Goal: Information Seeking & Learning: Learn about a topic

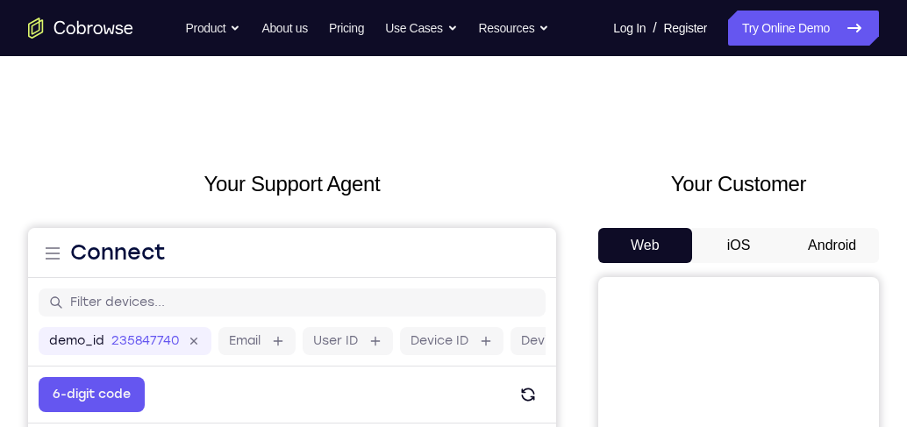
click at [836, 247] on button "Android" at bounding box center [832, 245] width 94 height 35
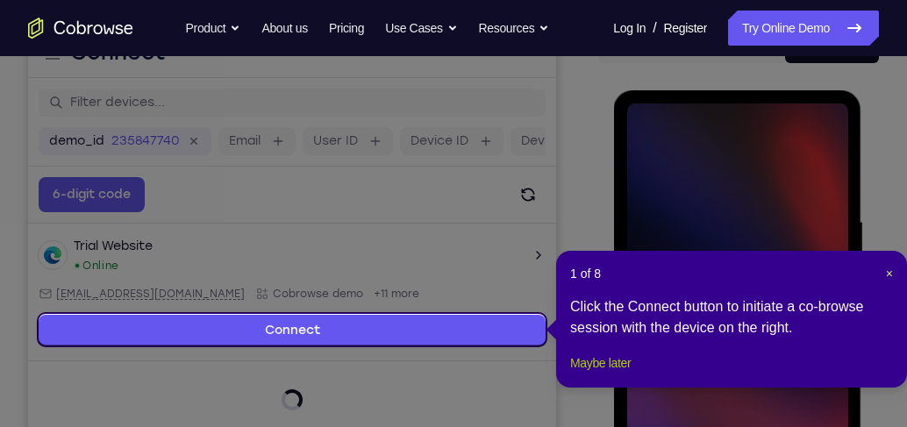
click at [611, 374] on button "Maybe later" at bounding box center [600, 363] width 61 height 21
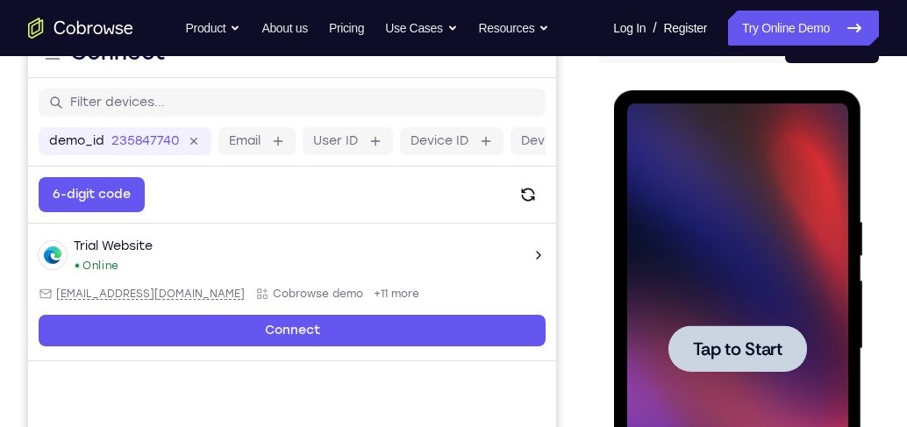
click at [776, 361] on div at bounding box center [737, 349] width 139 height 47
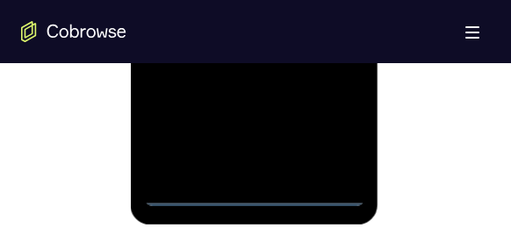
scroll to position [1312, 0]
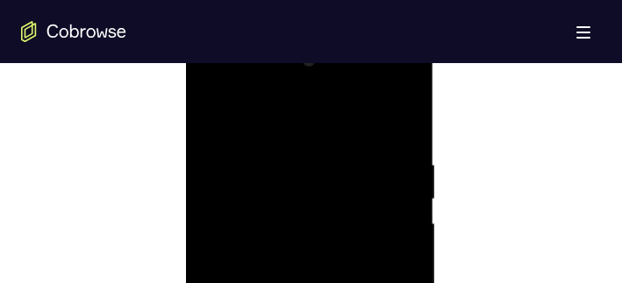
scroll to position [926, 0]
click at [383, 211] on div at bounding box center [309, 221] width 221 height 491
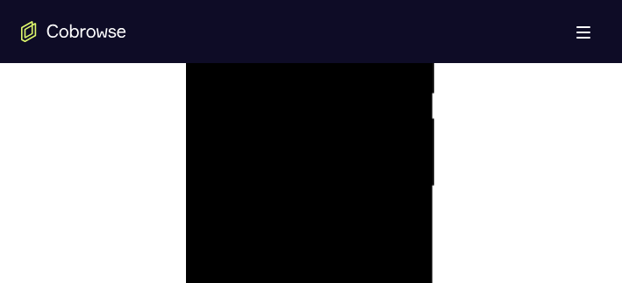
click at [290, 219] on div at bounding box center [309, 186] width 221 height 491
click at [316, 171] on div at bounding box center [309, 186] width 221 height 491
click at [340, 182] on div at bounding box center [309, 186] width 221 height 491
click at [349, 149] on div at bounding box center [309, 81] width 221 height 491
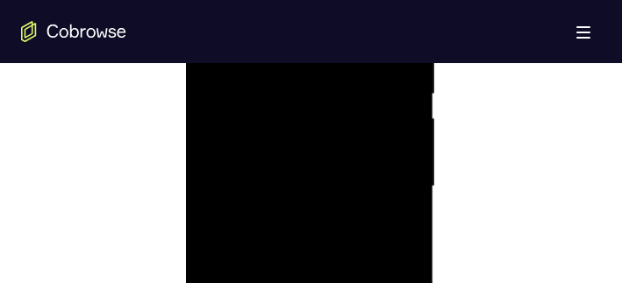
scroll to position [1101, 0]
click at [407, 201] on div at bounding box center [309, 116] width 221 height 491
click at [406, 201] on div at bounding box center [309, 116] width 221 height 491
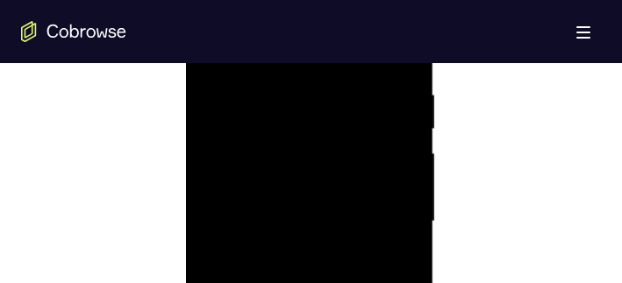
click at [288, 96] on div at bounding box center [309, 221] width 221 height 491
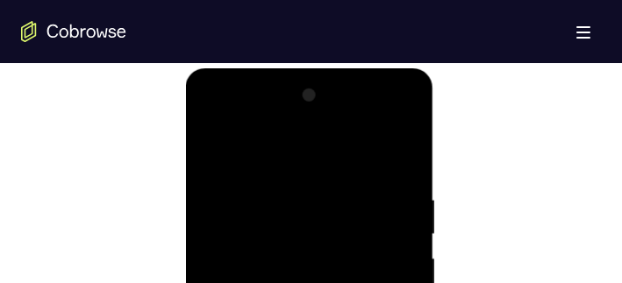
drag, startPoint x: 306, startPoint y: 153, endPoint x: 314, endPoint y: 118, distance: 36.0
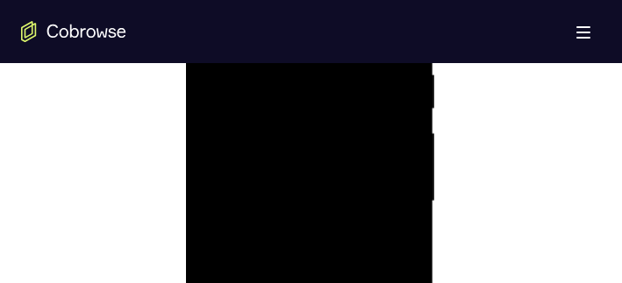
scroll to position [1031, 0]
click at [414, 163] on div at bounding box center [309, 186] width 221 height 491
click at [412, 163] on div at bounding box center [309, 186] width 221 height 491
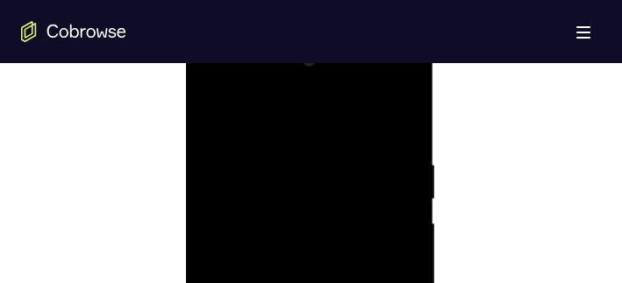
scroll to position [926, 0]
click at [347, 144] on div at bounding box center [309, 256] width 221 height 491
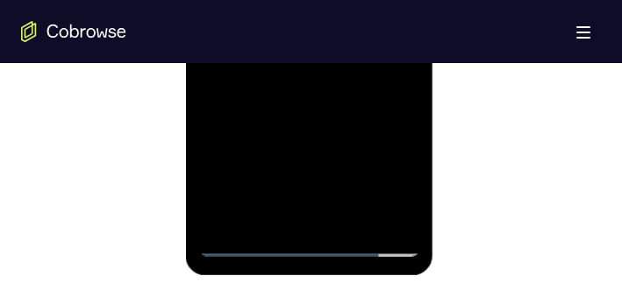
click at [311, 103] on div at bounding box center [309, 11] width 221 height 491
click at [270, 208] on div at bounding box center [309, 11] width 221 height 491
click at [269, 211] on div at bounding box center [309, 11] width 221 height 491
click at [335, 135] on div at bounding box center [309, 11] width 221 height 491
click at [283, 78] on div at bounding box center [309, 11] width 221 height 491
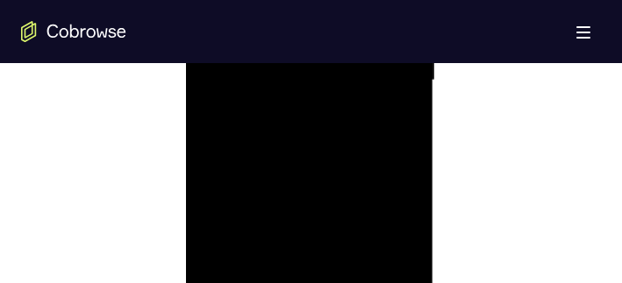
scroll to position [1101, 0]
click at [218, 118] on div at bounding box center [309, 116] width 221 height 491
click at [333, 120] on div at bounding box center [309, 116] width 221 height 491
click at [403, 77] on div at bounding box center [309, 116] width 221 height 491
click at [393, 161] on div at bounding box center [309, 116] width 221 height 491
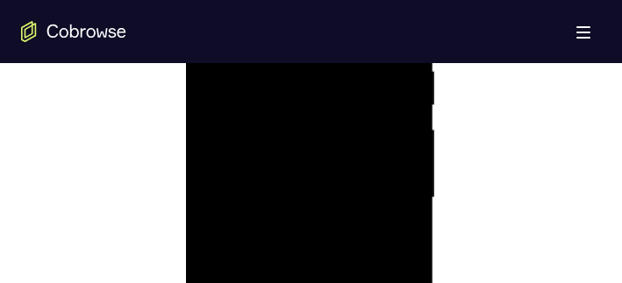
scroll to position [891, 0]
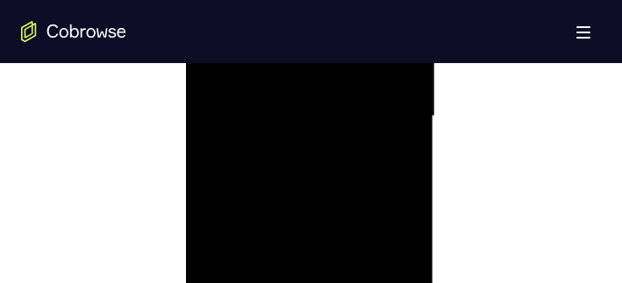
click at [288, 169] on div at bounding box center [309, 116] width 221 height 491
click at [211, 86] on div at bounding box center [309, 256] width 221 height 491
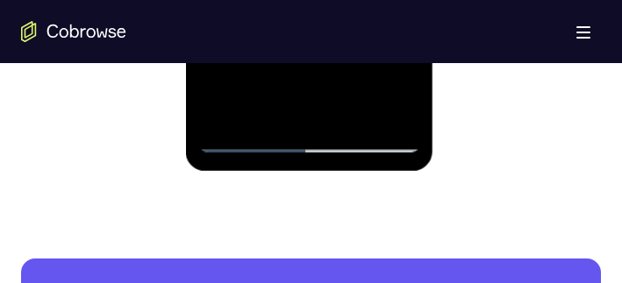
scroll to position [1171, 0]
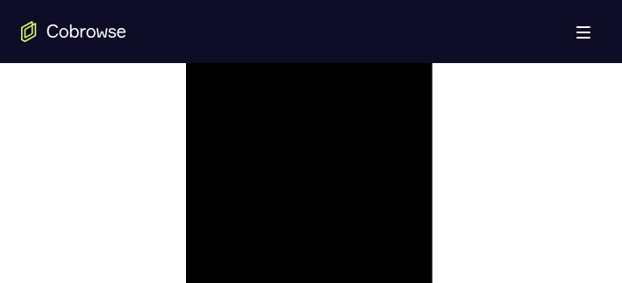
click at [311, 101] on div at bounding box center [309, 46] width 221 height 491
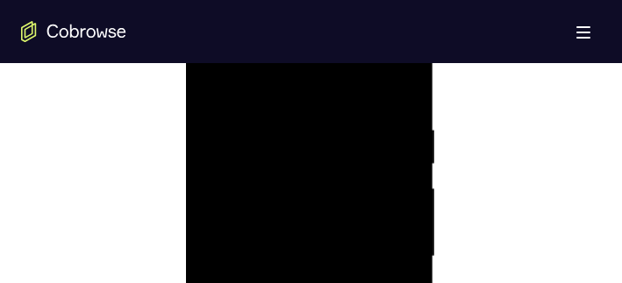
click at [283, 123] on div at bounding box center [309, 256] width 221 height 491
click at [403, 127] on div at bounding box center [309, 256] width 221 height 491
click at [401, 129] on div at bounding box center [309, 186] width 221 height 491
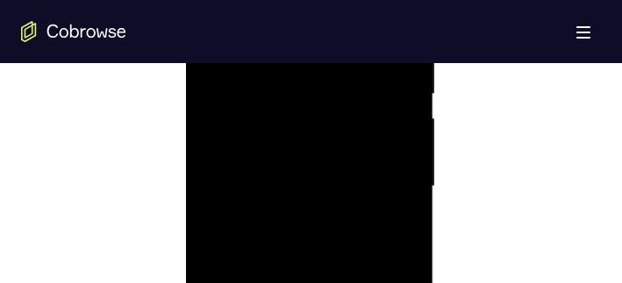
drag, startPoint x: 262, startPoint y: 133, endPoint x: 379, endPoint y: 145, distance: 117.3
click at [374, 145] on div at bounding box center [309, 186] width 221 height 491
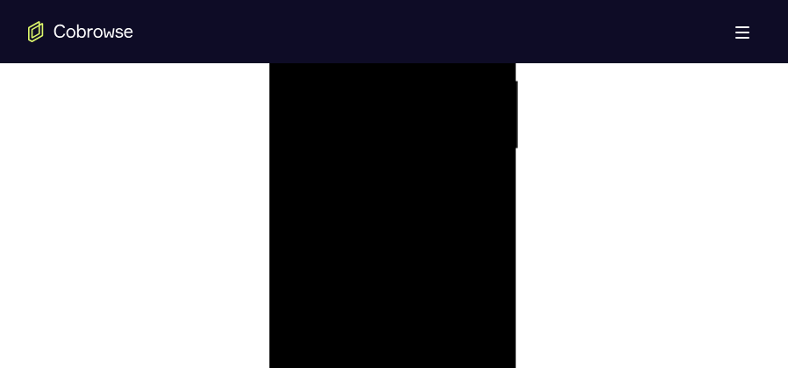
scroll to position [1119, 0]
click at [498, 159] on div at bounding box center [392, 134] width 221 height 491
click at [497, 159] on div at bounding box center [392, 134] width 221 height 491
click at [494, 164] on div at bounding box center [392, 265] width 221 height 491
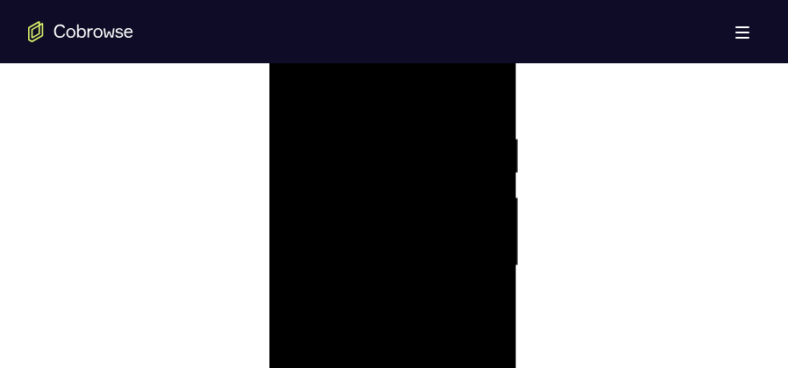
click at [494, 164] on div at bounding box center [392, 265] width 221 height 491
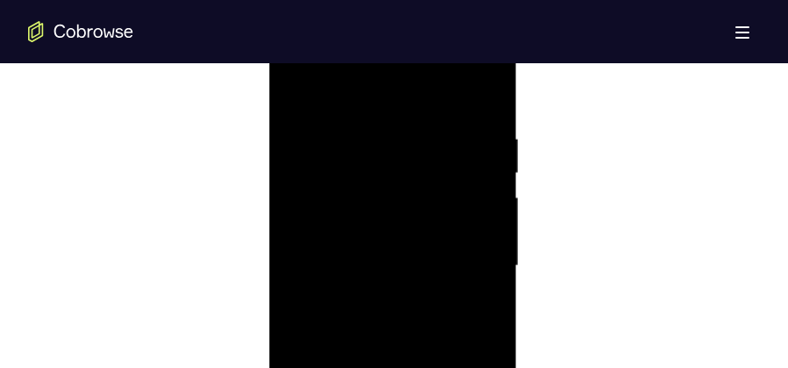
click at [494, 164] on div at bounding box center [392, 265] width 221 height 491
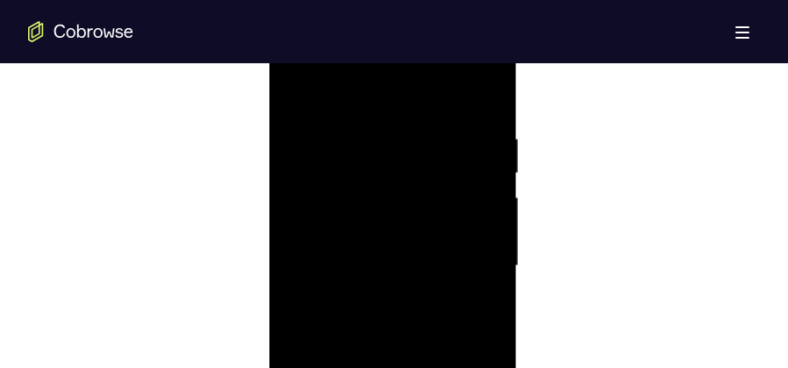
click at [494, 164] on div at bounding box center [392, 265] width 221 height 491
click at [486, 165] on div at bounding box center [392, 265] width 221 height 491
click at [479, 101] on div at bounding box center [392, 265] width 221 height 491
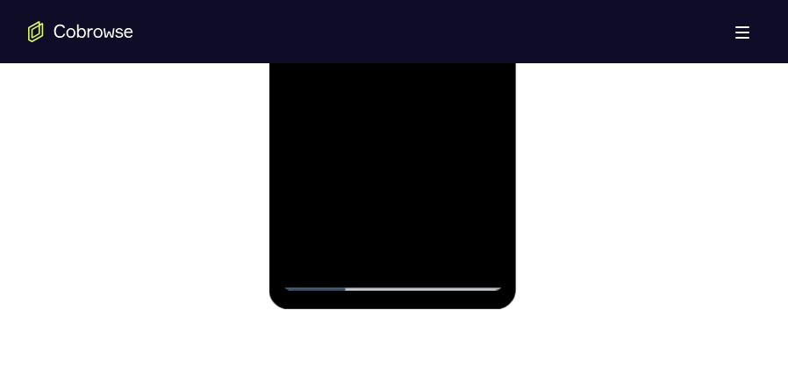
scroll to position [1031, 0]
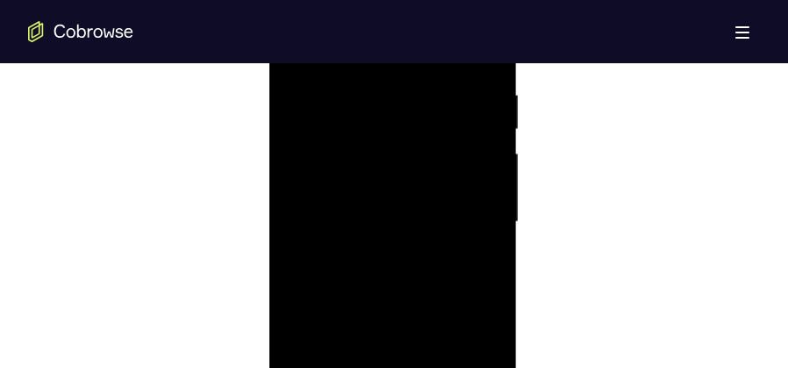
drag, startPoint x: 436, startPoint y: 255, endPoint x: 458, endPoint y: 117, distance: 140.4
click at [439, 349] on div at bounding box center [392, 221] width 221 height 491
click at [498, 276] on div at bounding box center [392, 221] width 221 height 491
click at [497, 279] on div at bounding box center [392, 221] width 221 height 491
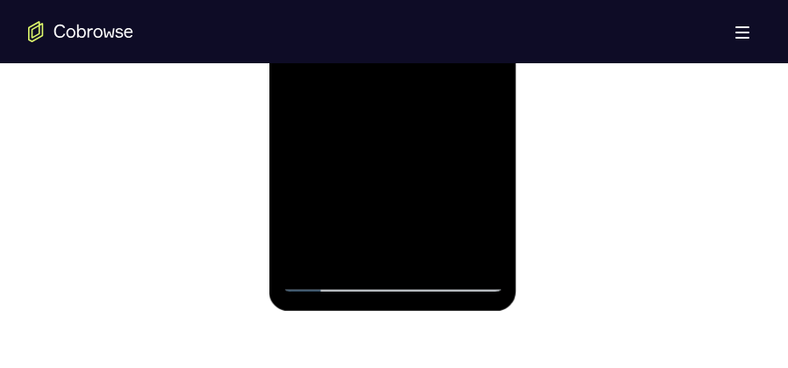
scroll to position [987, 0]
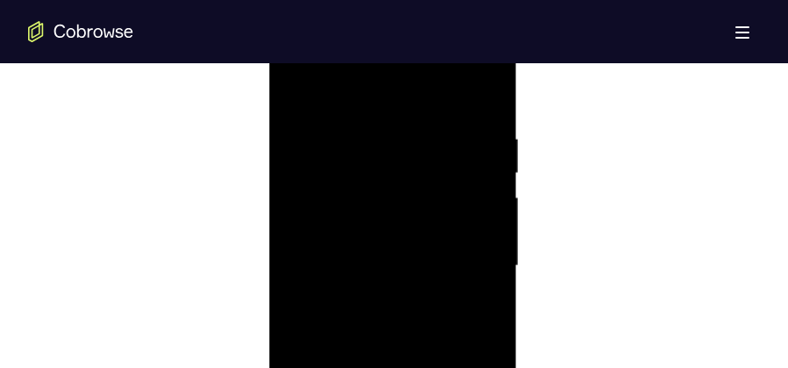
drag, startPoint x: 412, startPoint y: 188, endPoint x: 412, endPoint y: 339, distance: 150.9
click at [412, 339] on div at bounding box center [392, 265] width 221 height 491
drag, startPoint x: 408, startPoint y: 195, endPoint x: 426, endPoint y: 118, distance: 79.2
click at [426, 118] on div at bounding box center [392, 265] width 221 height 491
click at [487, 251] on div at bounding box center [392, 265] width 221 height 491
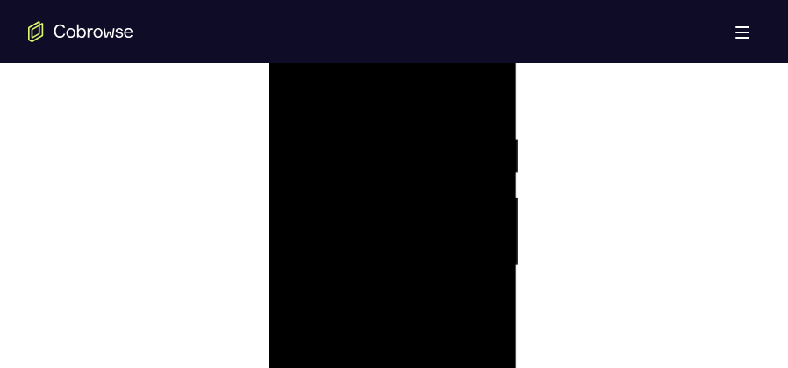
click at [487, 251] on div at bounding box center [392, 265] width 221 height 491
click at [284, 255] on div at bounding box center [392, 265] width 221 height 491
drag, startPoint x: 405, startPoint y: 294, endPoint x: 400, endPoint y: 261, distance: 33.8
click at [400, 261] on div at bounding box center [392, 265] width 221 height 491
click at [495, 224] on div at bounding box center [392, 265] width 221 height 491
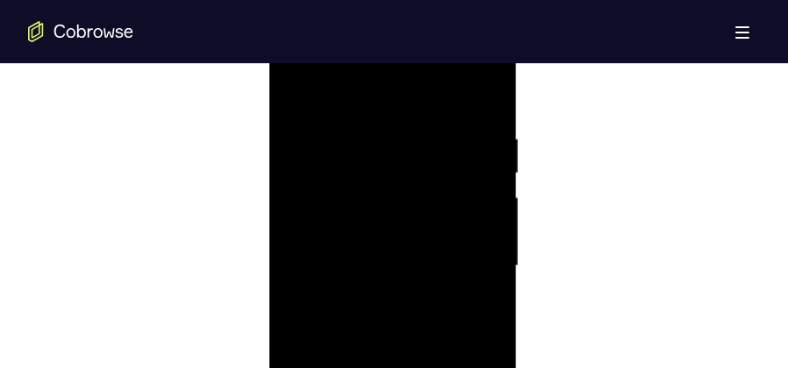
drag, startPoint x: 448, startPoint y: 277, endPoint x: 451, endPoint y: 211, distance: 65.9
click at [451, 211] on div at bounding box center [392, 265] width 221 height 491
drag, startPoint x: 432, startPoint y: 259, endPoint x: 437, endPoint y: 197, distance: 61.6
click at [437, 197] on div at bounding box center [392, 177] width 221 height 491
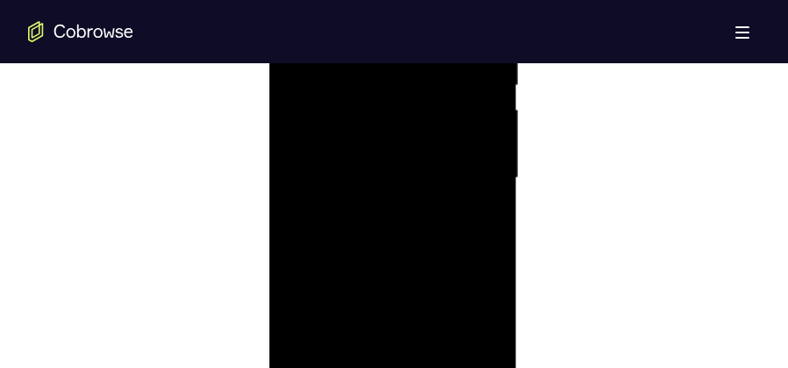
drag, startPoint x: 437, startPoint y: 166, endPoint x: 434, endPoint y: 233, distance: 67.6
click at [434, 233] on div at bounding box center [392, 177] width 221 height 491
drag, startPoint x: 433, startPoint y: 220, endPoint x: 436, endPoint y: 163, distance: 57.1
click at [436, 163] on div at bounding box center [392, 177] width 221 height 491
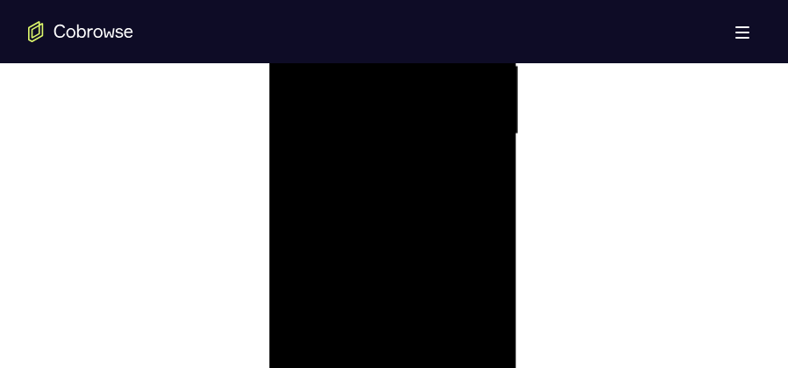
click at [489, 142] on div at bounding box center [392, 134] width 221 height 491
click at [490, 182] on div at bounding box center [392, 177] width 221 height 491
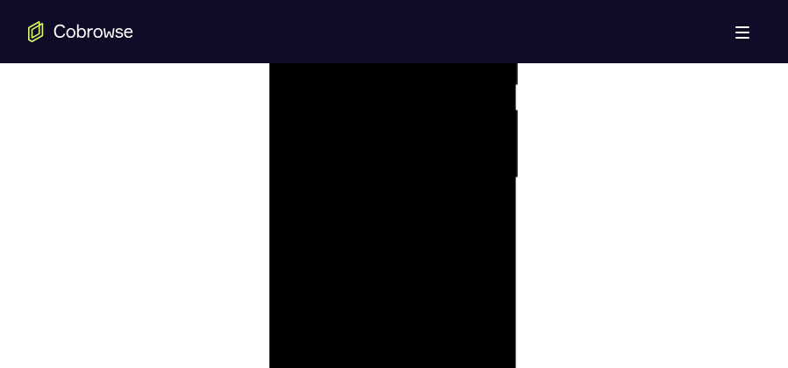
click at [488, 182] on div at bounding box center [392, 177] width 221 height 491
drag, startPoint x: 426, startPoint y: 242, endPoint x: 433, endPoint y: 77, distance: 165.1
click at [433, 79] on div at bounding box center [392, 177] width 221 height 491
drag, startPoint x: 408, startPoint y: 263, endPoint x: 415, endPoint y: 97, distance: 166.9
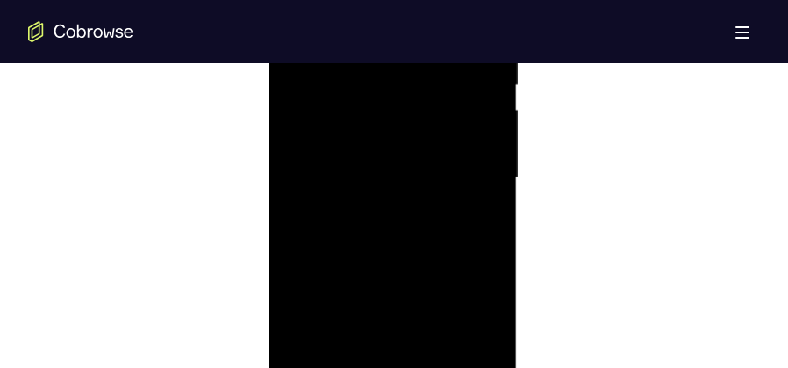
click at [415, 97] on div at bounding box center [392, 177] width 221 height 491
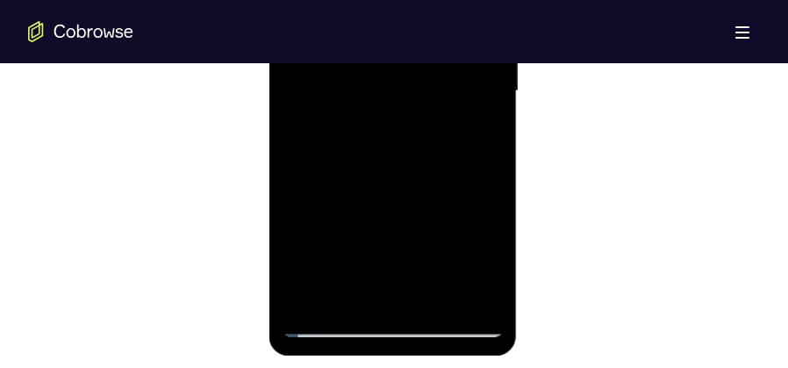
scroll to position [1163, 0]
drag, startPoint x: 442, startPoint y: 219, endPoint x: 451, endPoint y: 44, distance: 175.7
click at [451, 44] on div at bounding box center [392, 90] width 221 height 491
drag, startPoint x: 431, startPoint y: 203, endPoint x: 440, endPoint y: 116, distance: 87.4
click at [440, 116] on div at bounding box center [392, 90] width 221 height 491
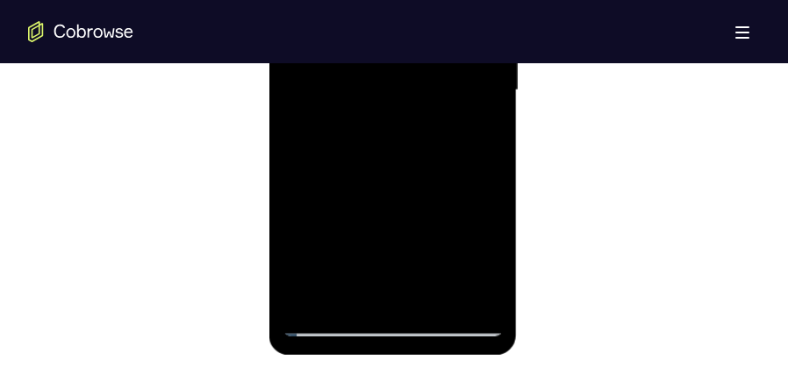
drag, startPoint x: 419, startPoint y: 226, endPoint x: 435, endPoint y: 111, distance: 116.9
click at [435, 111] on div at bounding box center [392, 90] width 221 height 491
click at [488, 293] on div at bounding box center [392, 90] width 221 height 491
click at [495, 273] on div at bounding box center [392, 90] width 221 height 491
click at [483, 197] on div at bounding box center [392, 90] width 221 height 491
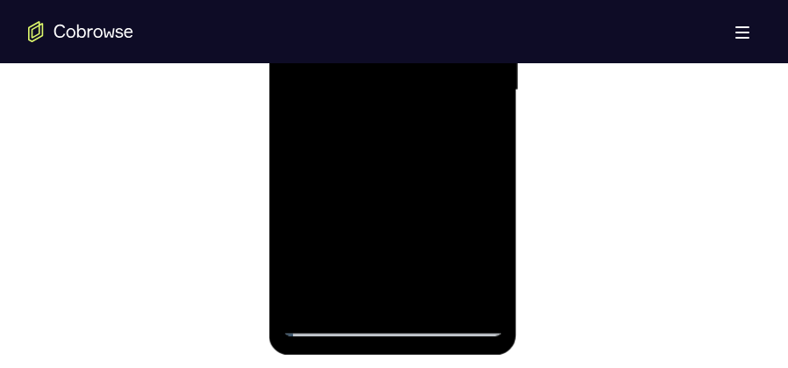
click at [296, 190] on div at bounding box center [392, 90] width 221 height 491
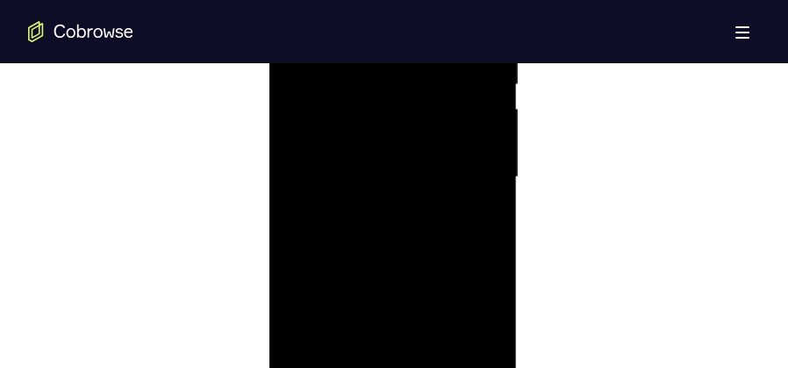
scroll to position [1075, 0]
drag, startPoint x: 411, startPoint y: 240, endPoint x: 418, endPoint y: 162, distance: 78.4
click at [418, 162] on div at bounding box center [392, 177] width 221 height 491
click at [485, 194] on div at bounding box center [392, 177] width 221 height 491
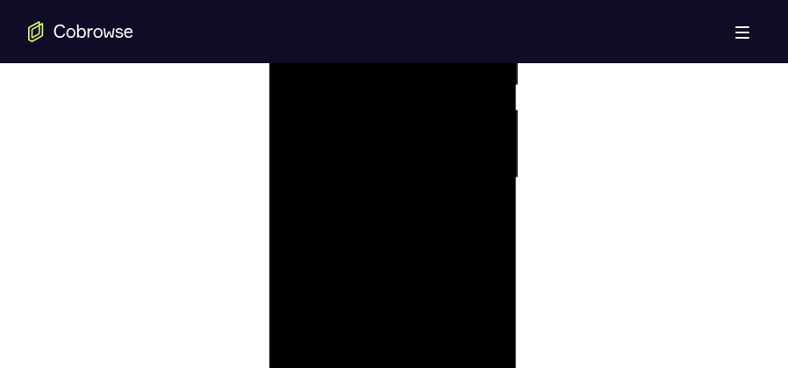
drag, startPoint x: 407, startPoint y: 248, endPoint x: 422, endPoint y: 179, distance: 70.9
click at [422, 179] on div at bounding box center [392, 177] width 221 height 491
click at [288, 140] on div at bounding box center [392, 177] width 221 height 491
drag, startPoint x: 354, startPoint y: 143, endPoint x: 358, endPoint y: 205, distance: 62.4
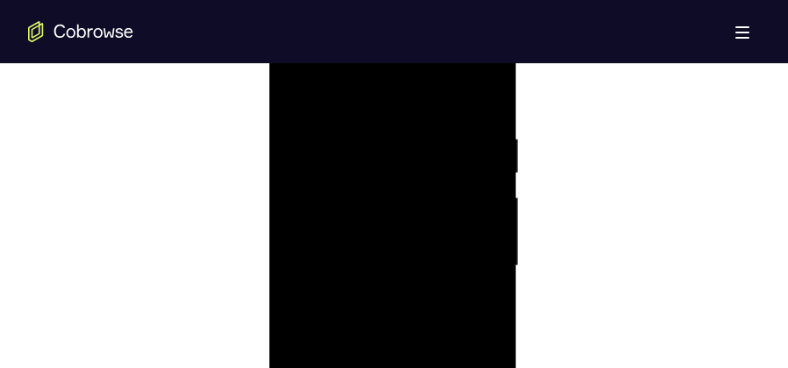
click at [358, 205] on div at bounding box center [392, 265] width 221 height 491
click at [338, 125] on div at bounding box center [392, 265] width 221 height 491
drag, startPoint x: 405, startPoint y: 237, endPoint x: 411, endPoint y: 69, distance: 167.7
click at [411, 69] on div at bounding box center [392, 221] width 221 height 491
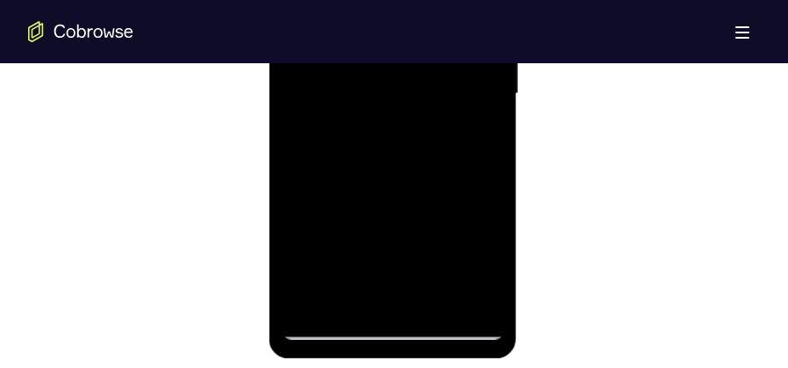
scroll to position [1163, 0]
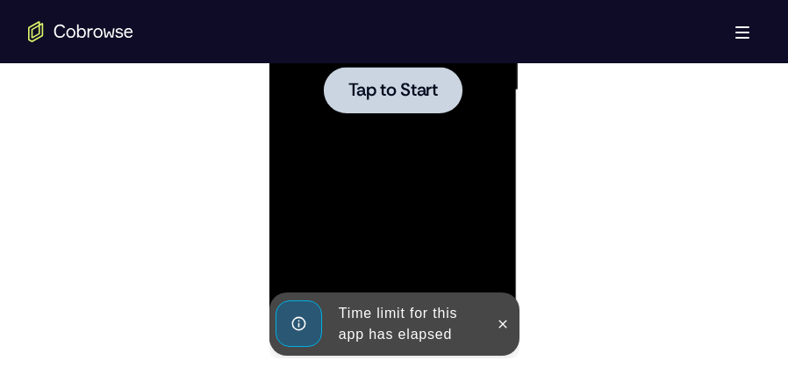
click at [340, 110] on div at bounding box center [392, 90] width 139 height 47
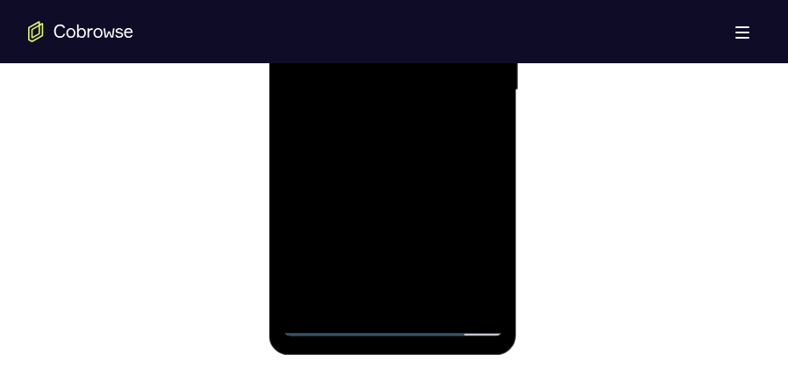
click at [362, 147] on div at bounding box center [392, 90] width 221 height 491
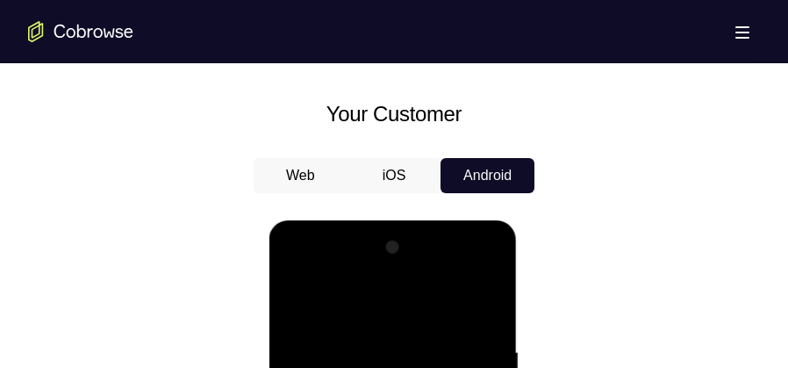
scroll to position [636, 0]
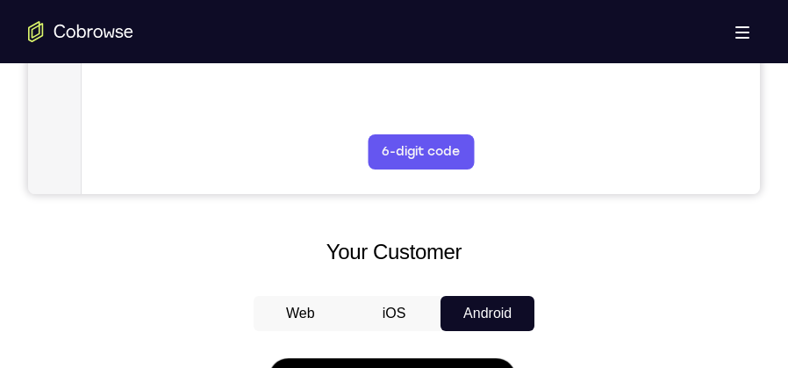
click at [493, 304] on button "Android" at bounding box center [487, 313] width 94 height 35
click at [410, 307] on button "iOS" at bounding box center [394, 313] width 94 height 35
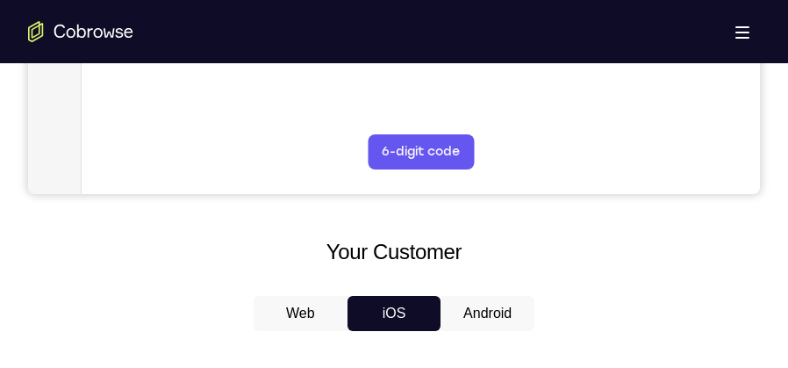
click at [464, 311] on button "Android" at bounding box center [487, 313] width 94 height 35
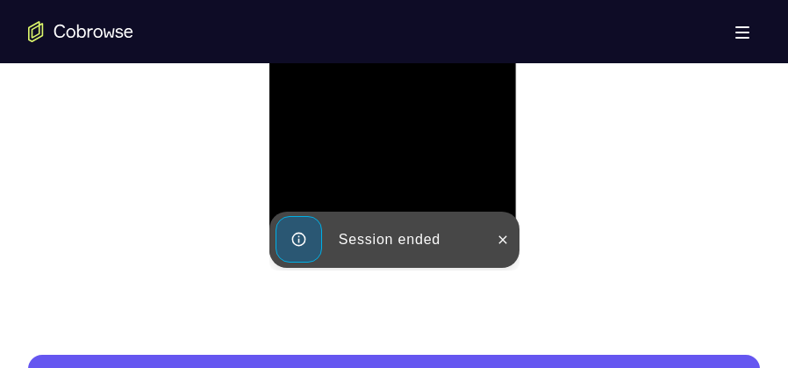
scroll to position [0, 0]
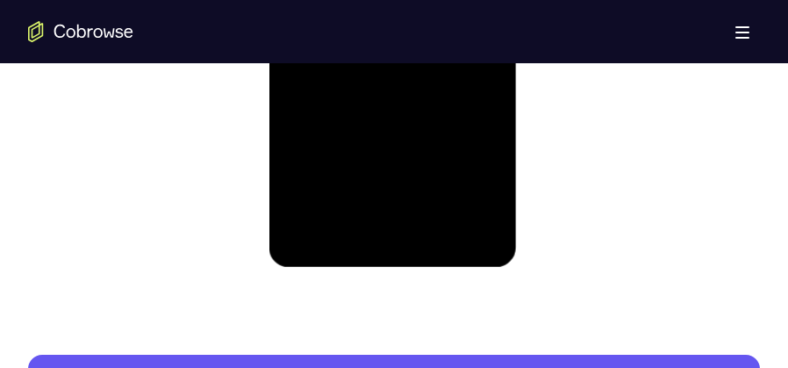
drag, startPoint x: 362, startPoint y: 99, endPoint x: 354, endPoint y: 75, distance: 25.0
click at [361, 96] on div at bounding box center [392, 2] width 221 height 491
click at [389, 236] on div at bounding box center [392, 2] width 221 height 491
click at [476, 156] on div at bounding box center [392, 2] width 221 height 491
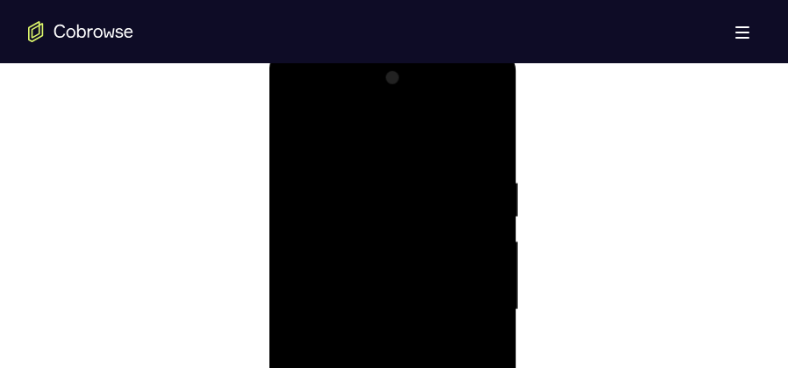
scroll to position [943, 0]
click at [376, 145] on div at bounding box center [392, 309] width 221 height 491
click at [462, 301] on div at bounding box center [392, 309] width 221 height 491
click at [378, 260] on div at bounding box center [392, 221] width 221 height 491
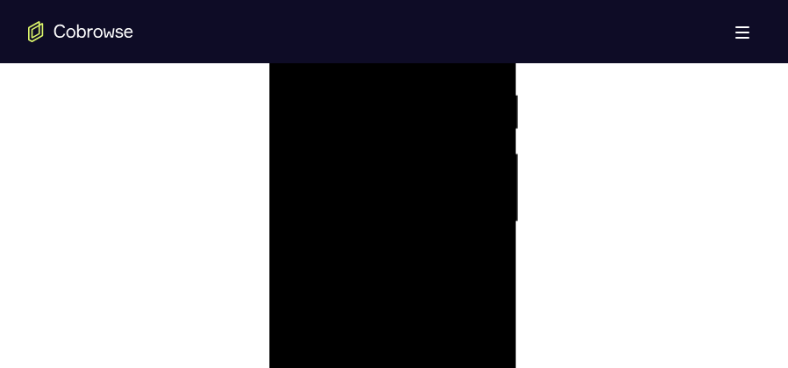
click at [383, 204] on div at bounding box center [392, 221] width 221 height 491
click at [359, 205] on div at bounding box center [392, 221] width 221 height 491
click at [357, 218] on div at bounding box center [392, 221] width 221 height 491
click at [390, 290] on div at bounding box center [392, 221] width 221 height 491
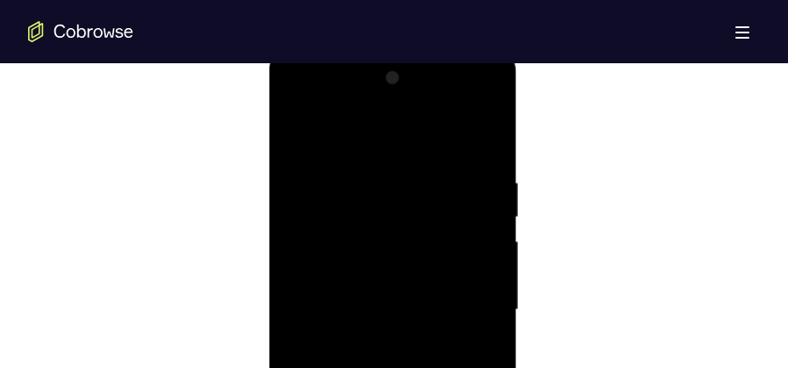
drag, startPoint x: 447, startPoint y: 188, endPoint x: 337, endPoint y: 190, distance: 110.6
click at [337, 190] on div at bounding box center [392, 309] width 221 height 491
drag, startPoint x: 400, startPoint y: 136, endPoint x: 412, endPoint y: 86, distance: 51.3
click at [412, 86] on div at bounding box center [392, 309] width 221 height 491
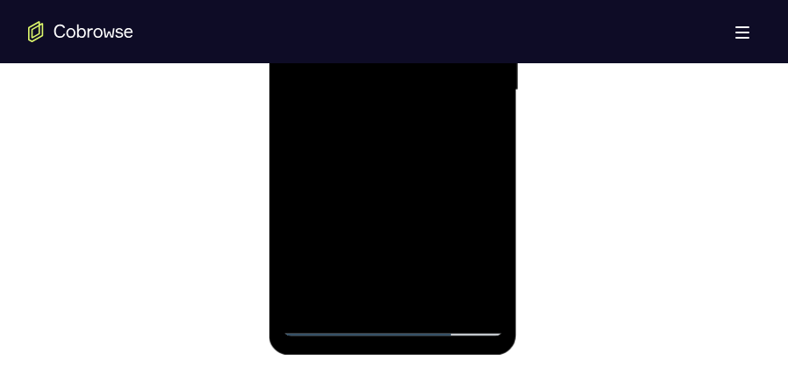
drag, startPoint x: 451, startPoint y: 187, endPoint x: 456, endPoint y: 87, distance: 100.2
click at [456, 87] on div at bounding box center [392, 90] width 221 height 491
drag, startPoint x: 428, startPoint y: 189, endPoint x: 416, endPoint y: 250, distance: 62.6
click at [416, 250] on div at bounding box center [392, 90] width 221 height 491
click at [483, 124] on div at bounding box center [392, 90] width 221 height 491
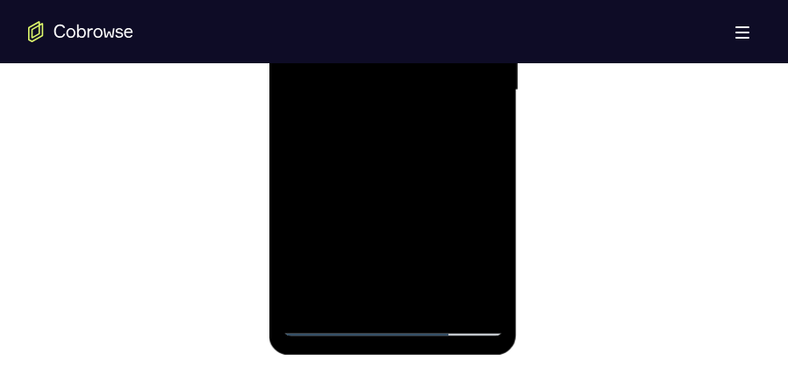
click at [489, 123] on div at bounding box center [392, 90] width 221 height 491
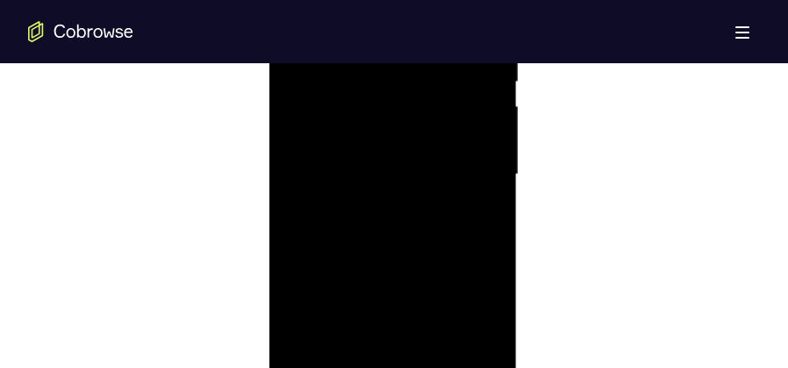
scroll to position [1075, 0]
drag, startPoint x: 440, startPoint y: 174, endPoint x: 428, endPoint y: 247, distance: 73.7
click at [428, 247] on div at bounding box center [392, 177] width 221 height 491
click at [488, 254] on div at bounding box center [392, 177] width 221 height 491
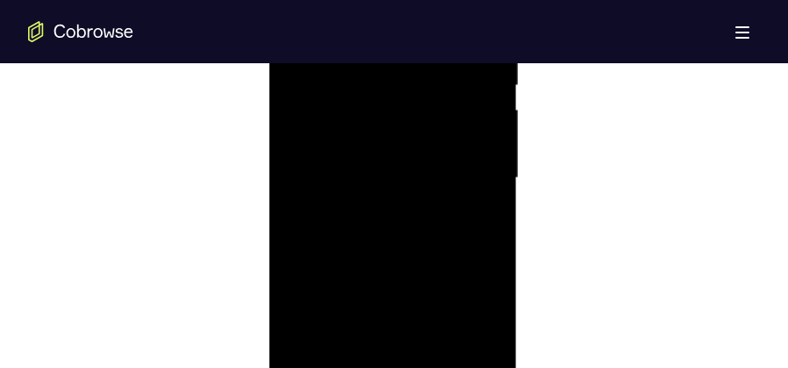
drag, startPoint x: 462, startPoint y: 269, endPoint x: 480, endPoint y: 139, distance: 132.0
click at [480, 139] on div at bounding box center [392, 177] width 221 height 491
drag, startPoint x: 416, startPoint y: 243, endPoint x: 435, endPoint y: 111, distance: 133.9
click at [435, 113] on div at bounding box center [392, 177] width 221 height 491
drag, startPoint x: 405, startPoint y: 244, endPoint x: 436, endPoint y: 130, distance: 118.1
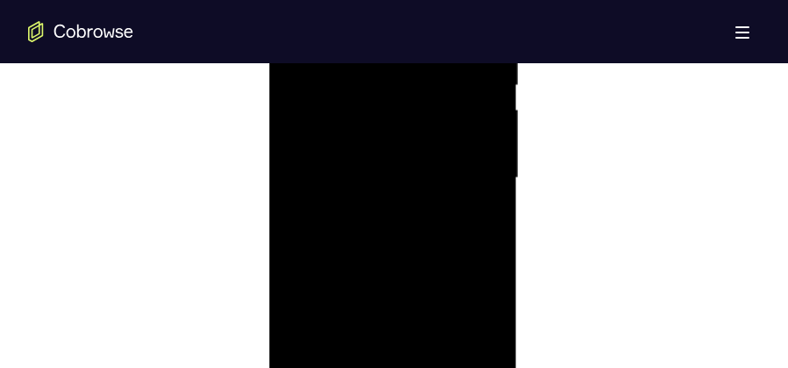
click at [436, 130] on div at bounding box center [392, 177] width 221 height 491
click at [482, 258] on div at bounding box center [392, 177] width 221 height 491
click at [486, 262] on div at bounding box center [392, 177] width 221 height 491
click at [497, 260] on div at bounding box center [392, 177] width 221 height 491
click at [494, 268] on div at bounding box center [392, 177] width 221 height 491
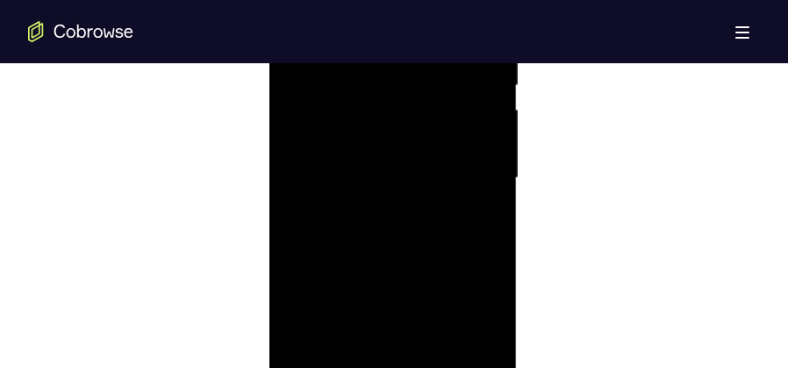
drag, startPoint x: 456, startPoint y: 297, endPoint x: 480, endPoint y: 164, distance: 135.5
click at [480, 164] on div at bounding box center [392, 177] width 221 height 491
drag, startPoint x: 433, startPoint y: 232, endPoint x: 429, endPoint y: 274, distance: 42.3
click at [429, 274] on div at bounding box center [392, 177] width 221 height 491
drag, startPoint x: 394, startPoint y: 247, endPoint x: 434, endPoint y: 89, distance: 162.2
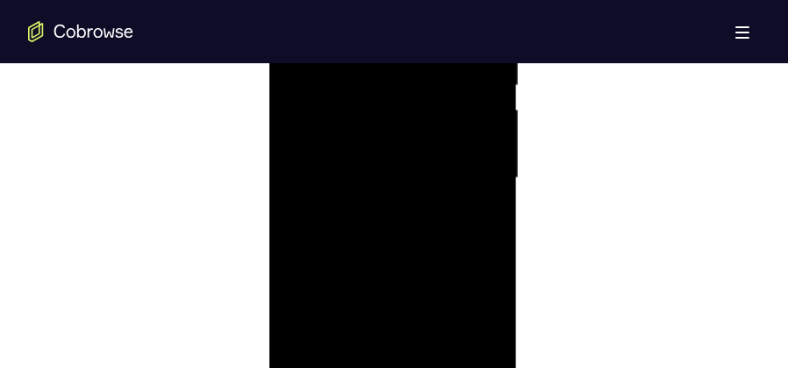
click at [434, 90] on div at bounding box center [392, 177] width 221 height 491
drag, startPoint x: 413, startPoint y: 252, endPoint x: 454, endPoint y: 104, distance: 153.7
click at [454, 104] on div at bounding box center [392, 177] width 221 height 491
drag, startPoint x: 433, startPoint y: 167, endPoint x: 447, endPoint y: 80, distance: 87.9
click at [447, 80] on div at bounding box center [392, 177] width 221 height 491
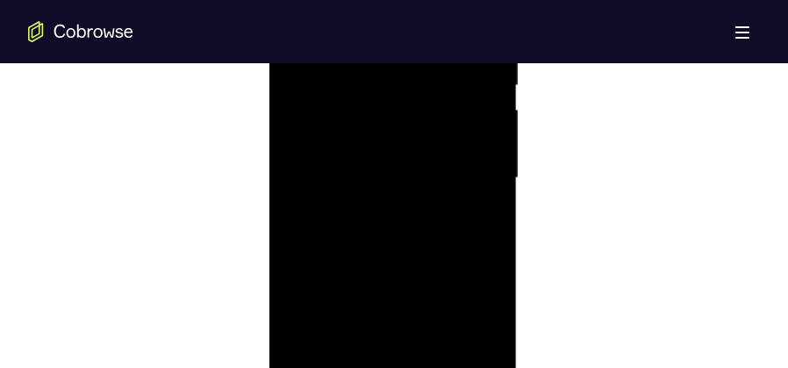
drag, startPoint x: 437, startPoint y: 99, endPoint x: 431, endPoint y: 173, distance: 74.0
click at [431, 173] on div at bounding box center [392, 177] width 221 height 491
click at [360, 311] on div at bounding box center [392, 177] width 221 height 491
drag, startPoint x: 437, startPoint y: 135, endPoint x: 432, endPoint y: 192, distance: 57.3
click at [432, 192] on div at bounding box center [392, 177] width 221 height 491
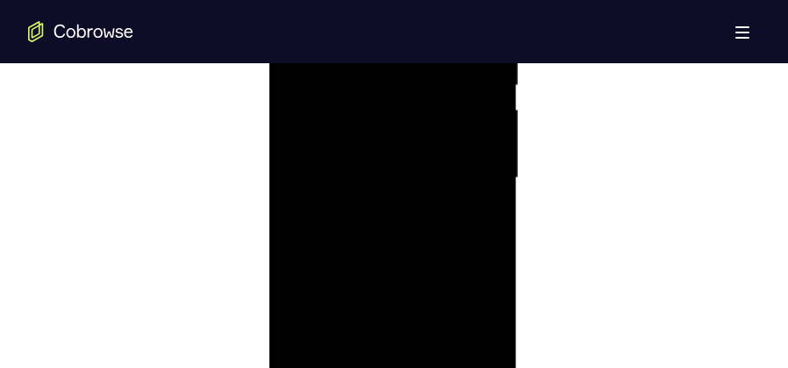
scroll to position [1119, 0]
drag, startPoint x: 422, startPoint y: 212, endPoint x: 426, endPoint y: 149, distance: 63.3
click at [426, 149] on div at bounding box center [392, 134] width 221 height 491
click at [304, 267] on div at bounding box center [392, 134] width 221 height 491
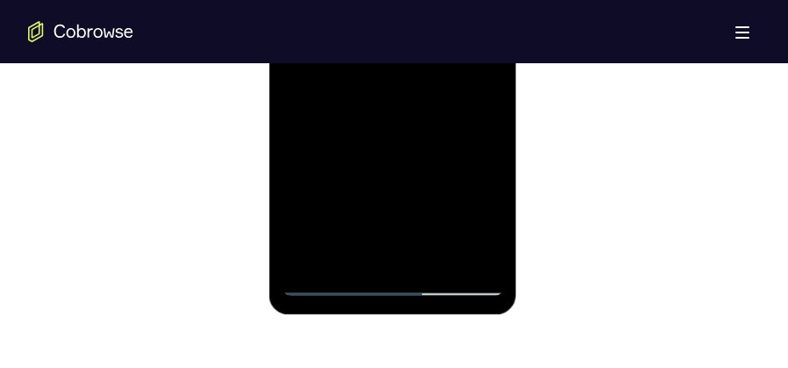
scroll to position [1206, 0]
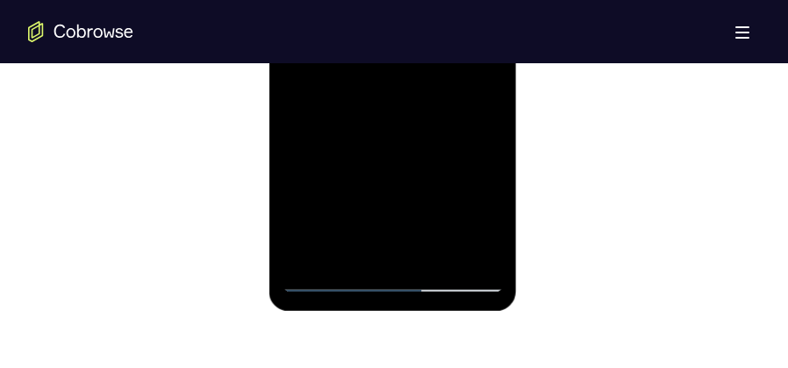
drag, startPoint x: 426, startPoint y: 202, endPoint x: 439, endPoint y: 120, distance: 82.7
click at [439, 120] on div at bounding box center [392, 46] width 221 height 491
drag, startPoint x: 444, startPoint y: 165, endPoint x: 436, endPoint y: 98, distance: 67.2
click at [450, 63] on div at bounding box center [392, 46] width 221 height 491
drag, startPoint x: 426, startPoint y: 136, endPoint x: 440, endPoint y: 61, distance: 76.8
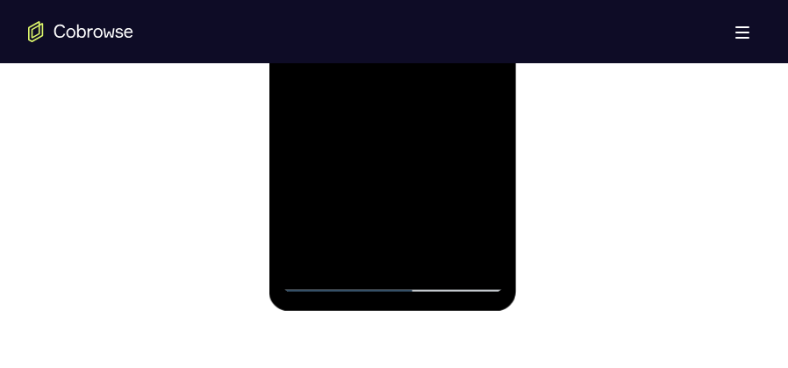
click at [440, 61] on div at bounding box center [392, 46] width 221 height 491
click at [308, 257] on div at bounding box center [392, 46] width 221 height 491
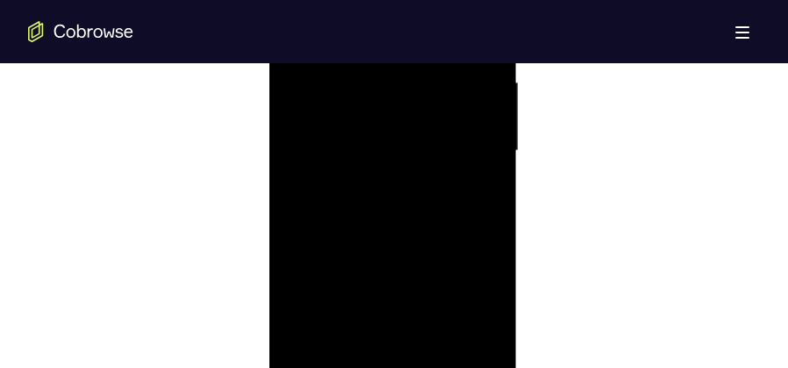
scroll to position [987, 0]
drag, startPoint x: 360, startPoint y: 176, endPoint x: 347, endPoint y: 378, distance: 202.2
click at [347, 378] on div at bounding box center [392, 265] width 221 height 491
click at [434, 341] on div at bounding box center [392, 134] width 221 height 491
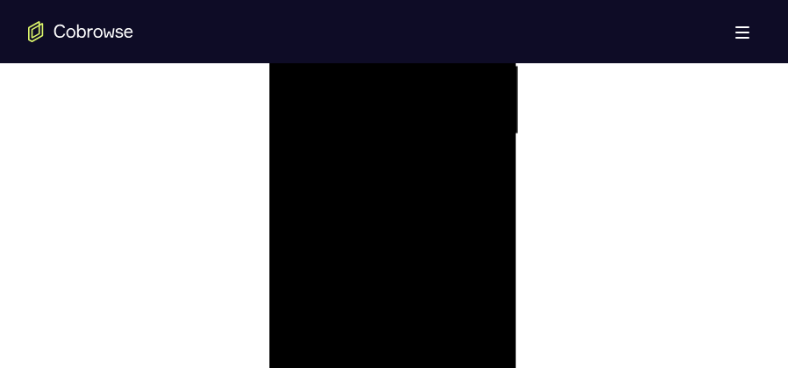
click at [391, 229] on div at bounding box center [392, 134] width 221 height 491
click at [490, 170] on div at bounding box center [392, 265] width 221 height 491
click at [490, 168] on div at bounding box center [392, 265] width 221 height 491
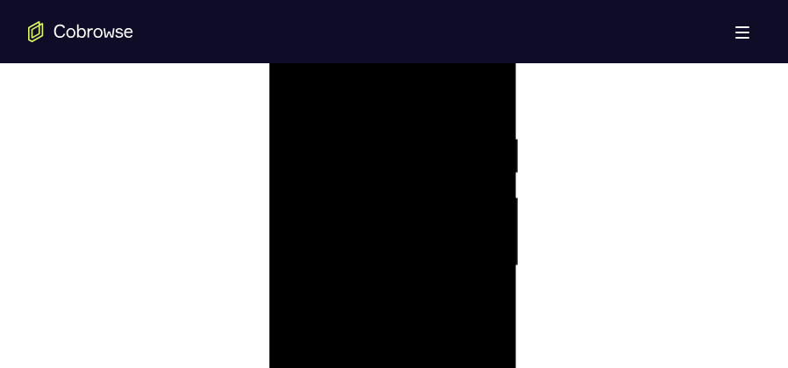
click at [490, 168] on div at bounding box center [392, 265] width 221 height 491
click at [312, 118] on div at bounding box center [392, 265] width 221 height 491
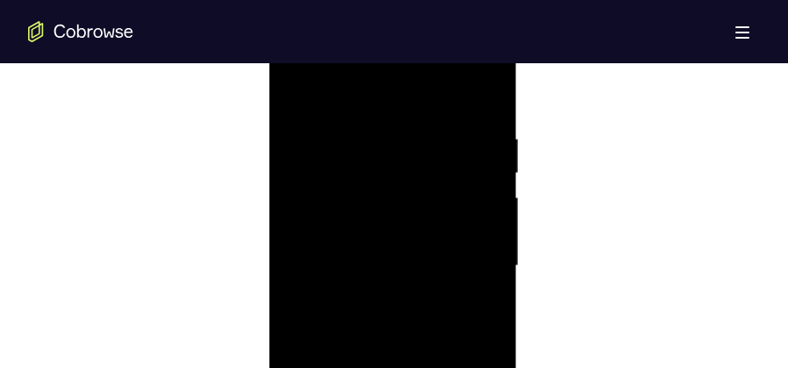
click at [292, 167] on div at bounding box center [392, 265] width 221 height 491
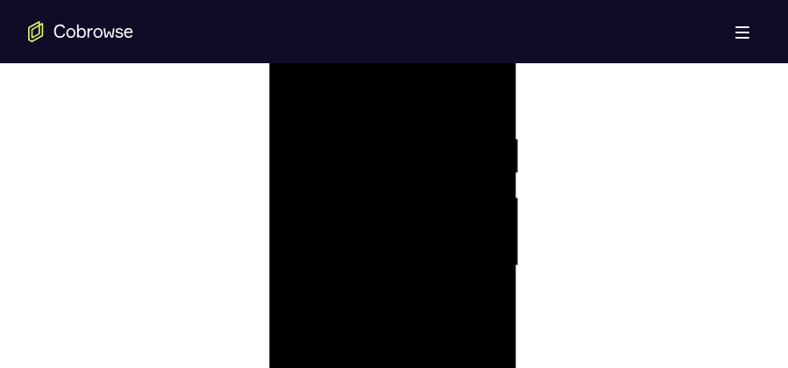
click at [292, 167] on div at bounding box center [392, 265] width 221 height 491
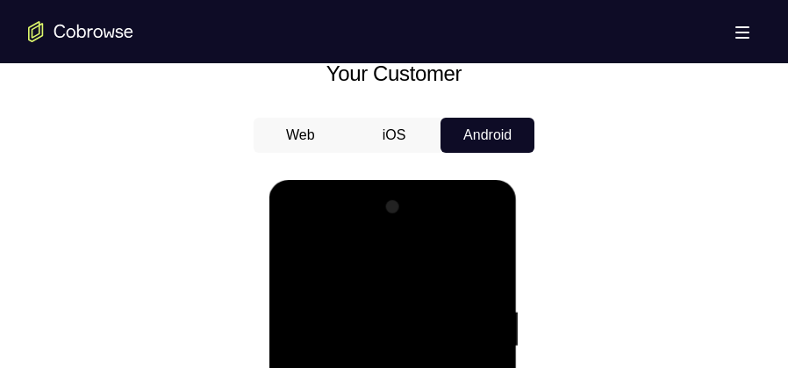
scroll to position [812, 0]
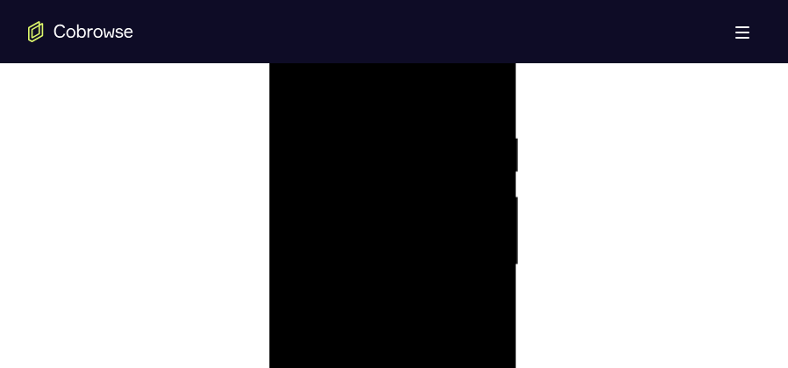
scroll to position [987, 0]
drag, startPoint x: 461, startPoint y: 143, endPoint x: 348, endPoint y: 143, distance: 112.3
click at [348, 143] on div at bounding box center [392, 265] width 221 height 491
click at [354, 131] on div at bounding box center [392, 265] width 221 height 491
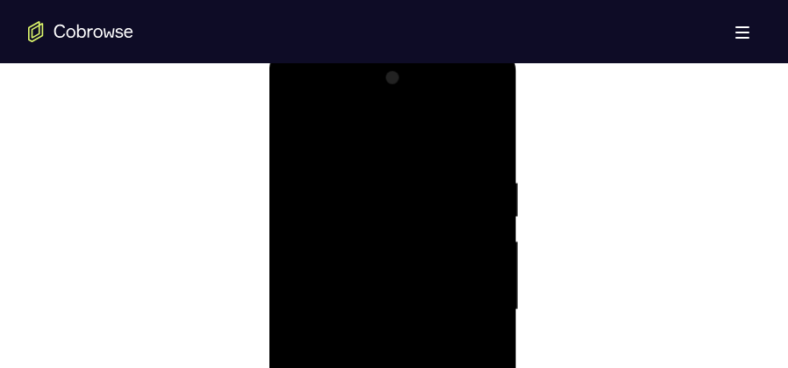
click at [475, 186] on div at bounding box center [392, 309] width 221 height 491
click at [480, 178] on div at bounding box center [392, 177] width 221 height 491
click at [486, 172] on div at bounding box center [392, 177] width 221 height 491
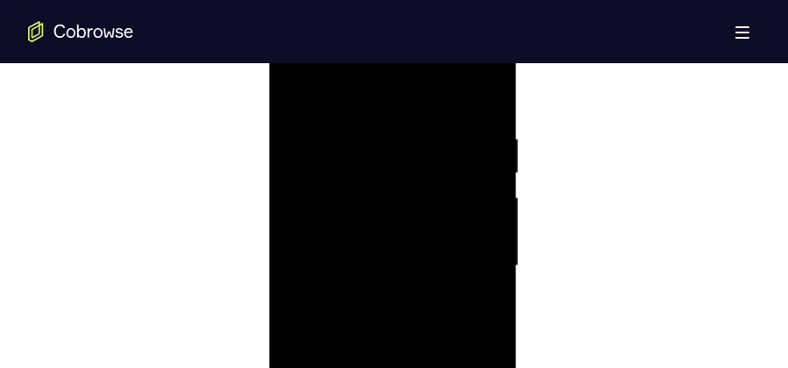
click at [489, 167] on div at bounding box center [392, 265] width 221 height 491
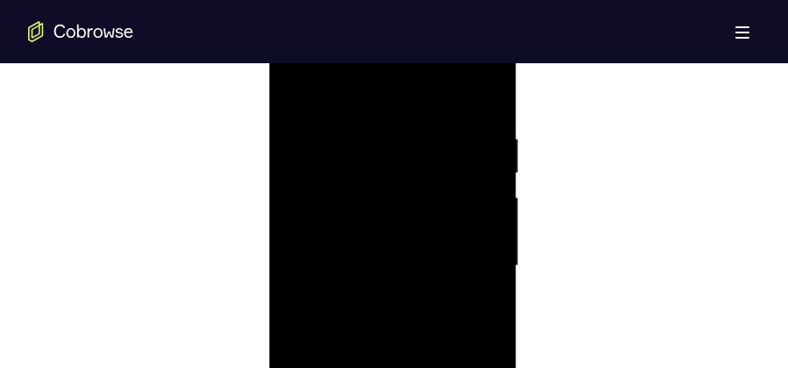
drag, startPoint x: 364, startPoint y: 169, endPoint x: 477, endPoint y: 171, distance: 113.2
click at [476, 171] on div at bounding box center [392, 265] width 221 height 491
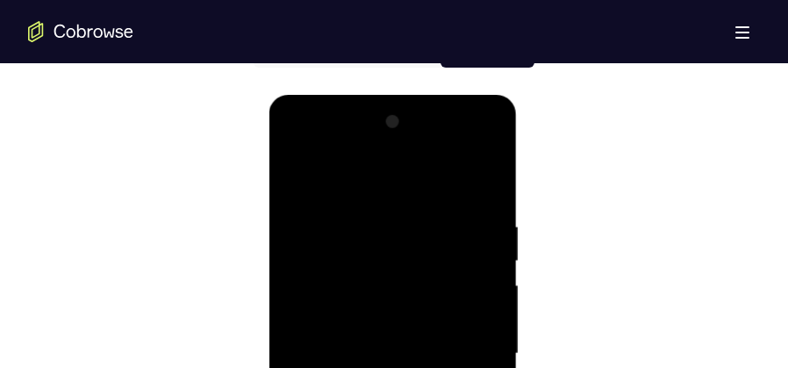
click at [484, 185] on div at bounding box center [392, 353] width 221 height 491
drag, startPoint x: 456, startPoint y: 201, endPoint x: 468, endPoint y: 323, distance: 122.5
click at [468, 323] on div at bounding box center [392, 353] width 221 height 491
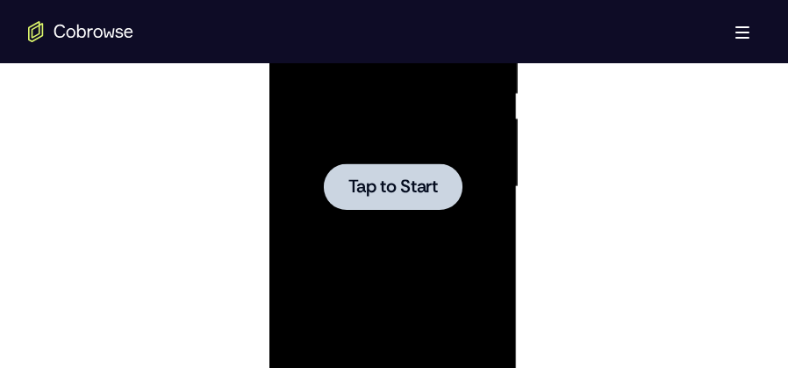
scroll to position [1119, 0]
